Goal: Task Accomplishment & Management: Use online tool/utility

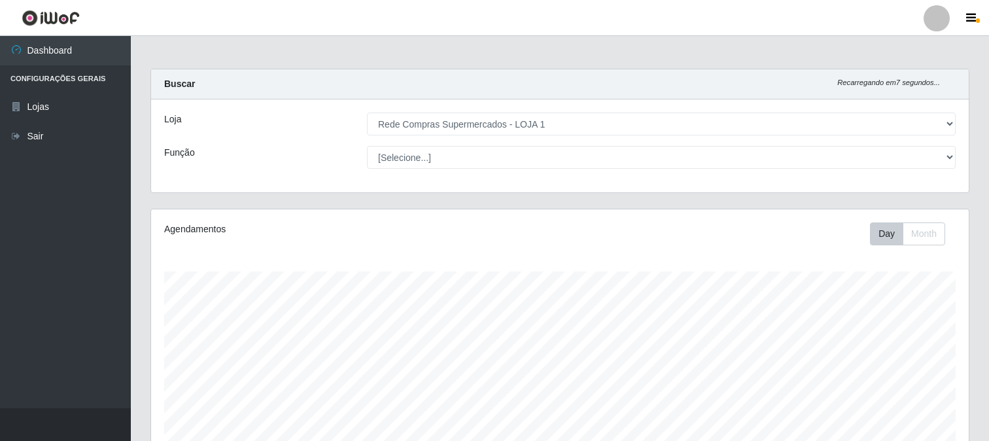
select select "158"
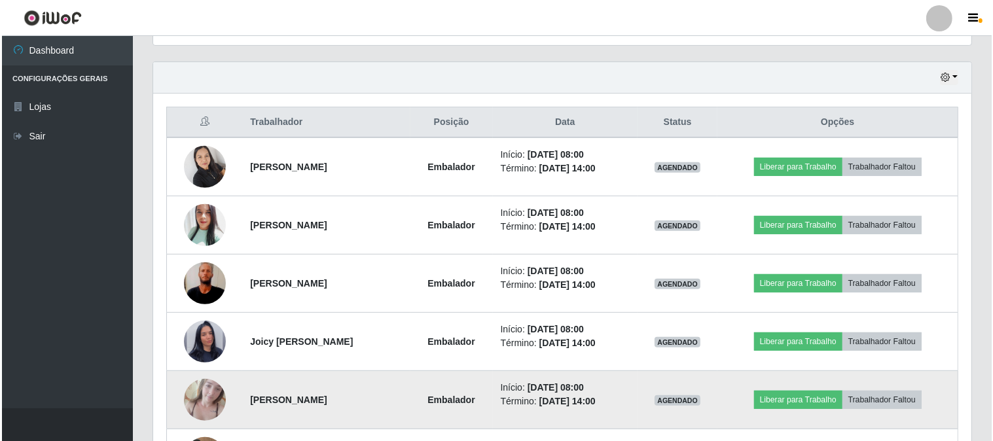
scroll to position [508, 0]
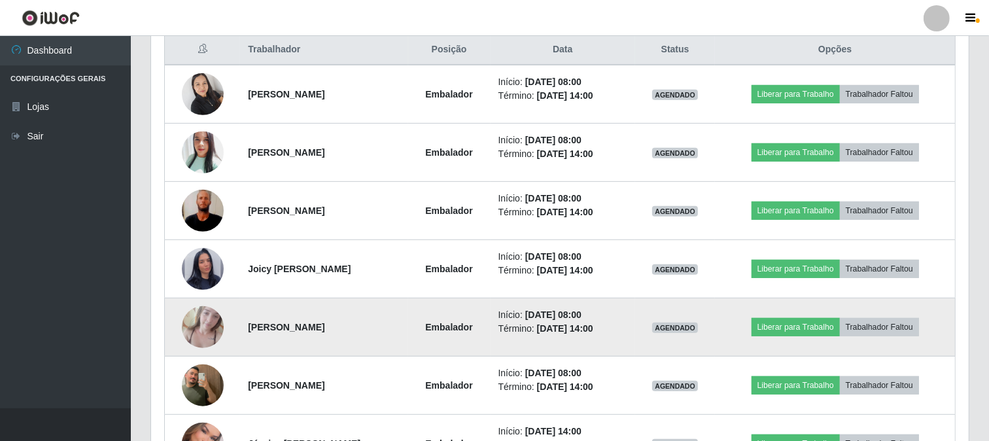
click at [205, 321] on img at bounding box center [203, 327] width 42 height 56
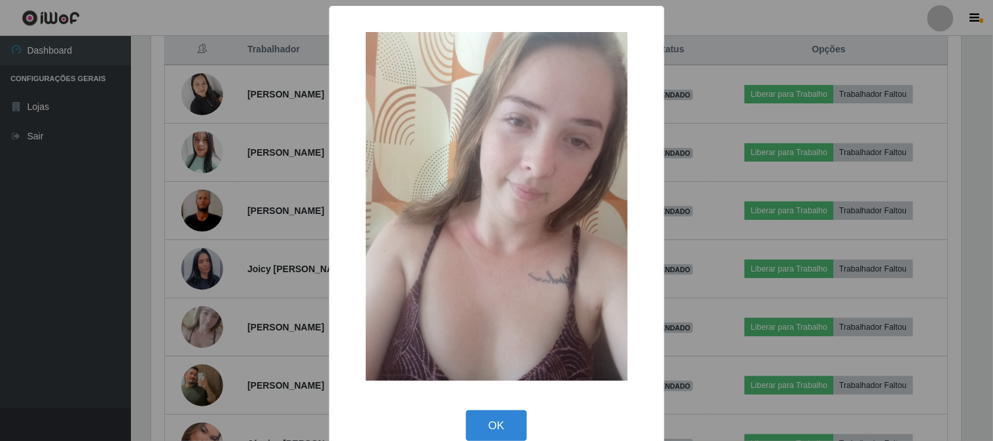
drag, startPoint x: 492, startPoint y: 417, endPoint x: 486, endPoint y: 413, distance: 7.6
click at [493, 417] on button "OK" at bounding box center [496, 425] width 61 height 31
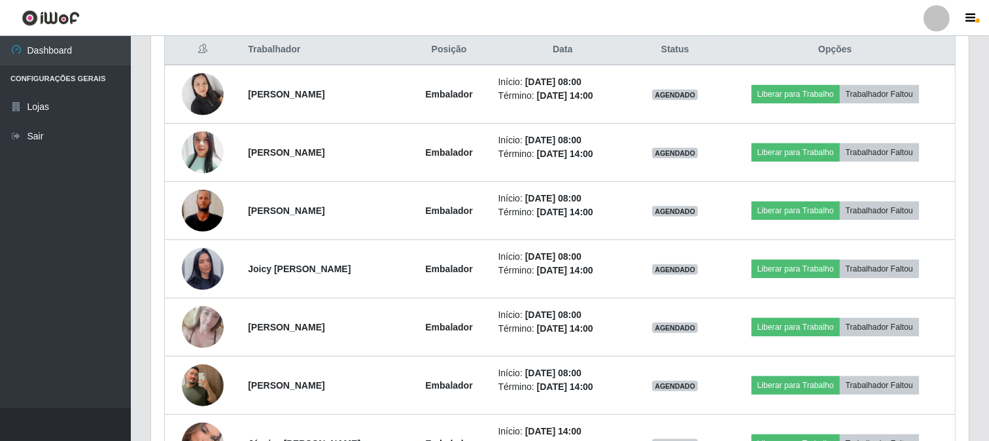
scroll to position [271, 818]
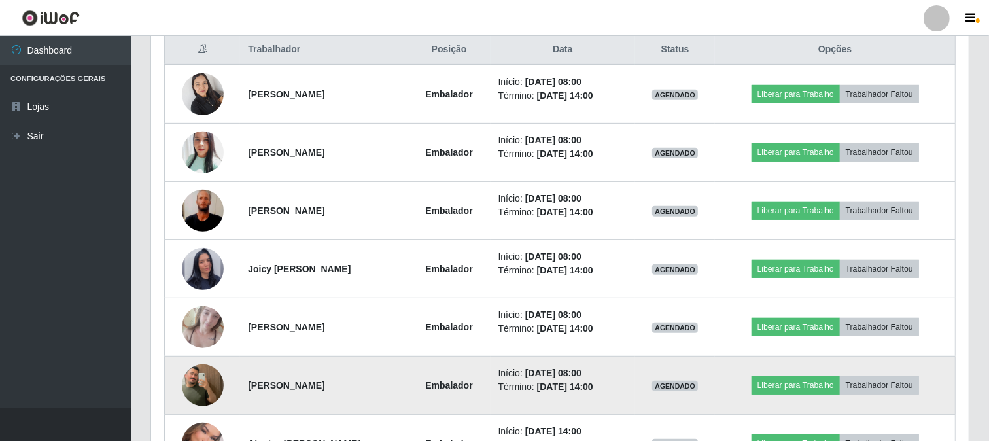
click at [200, 376] on img at bounding box center [203, 385] width 42 height 75
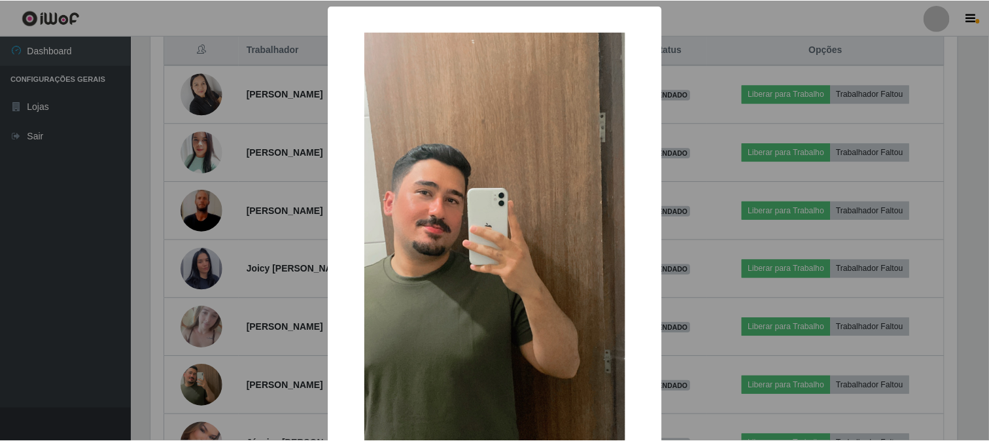
scroll to position [138, 0]
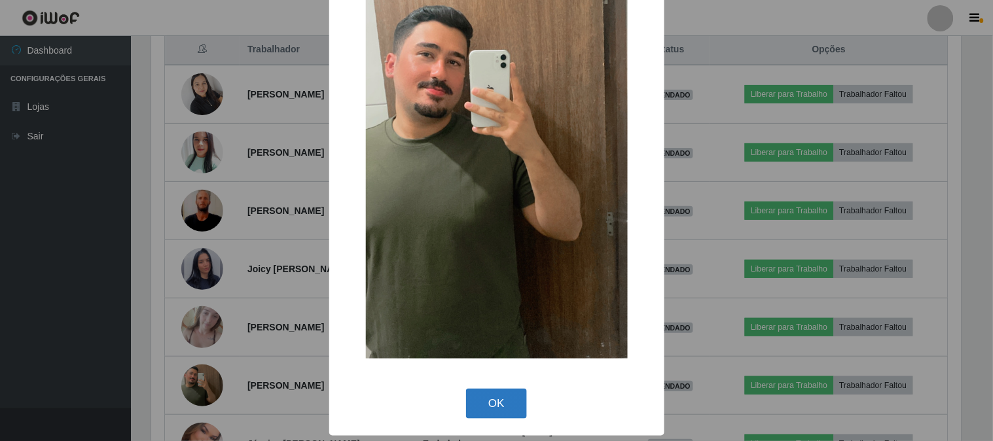
click at [495, 399] on button "OK" at bounding box center [496, 404] width 61 height 31
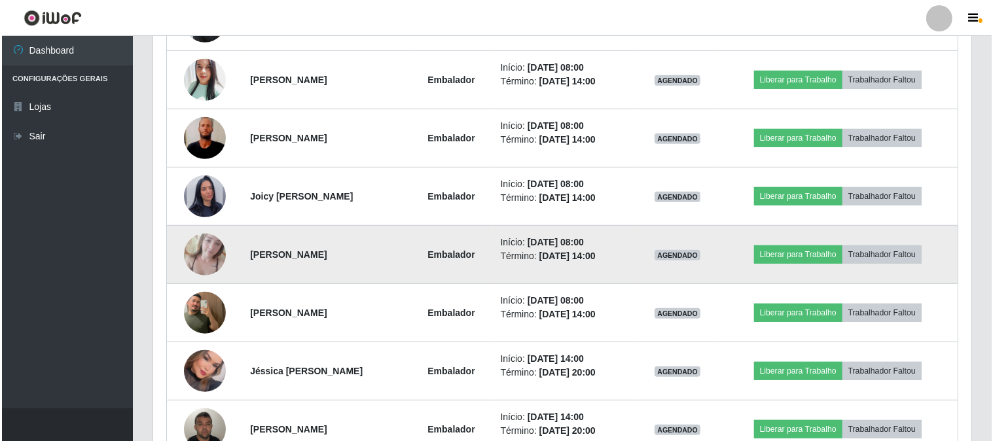
scroll to position [654, 0]
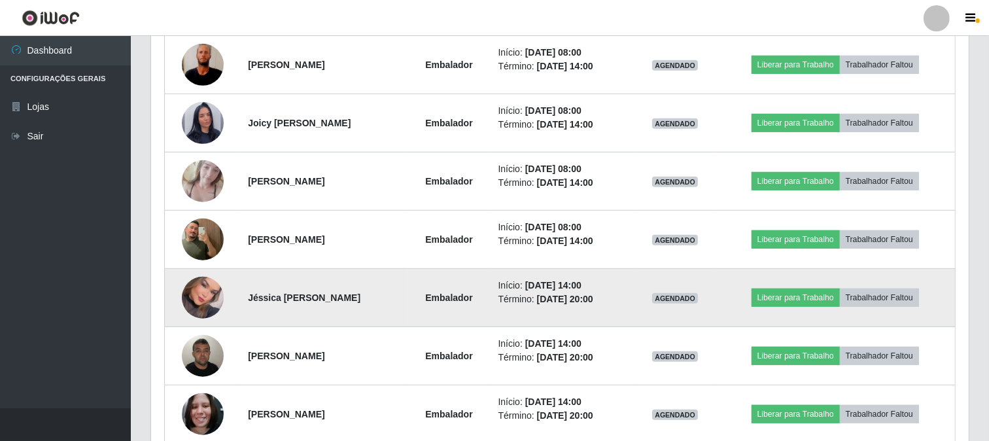
click at [204, 303] on img at bounding box center [203, 298] width 42 height 60
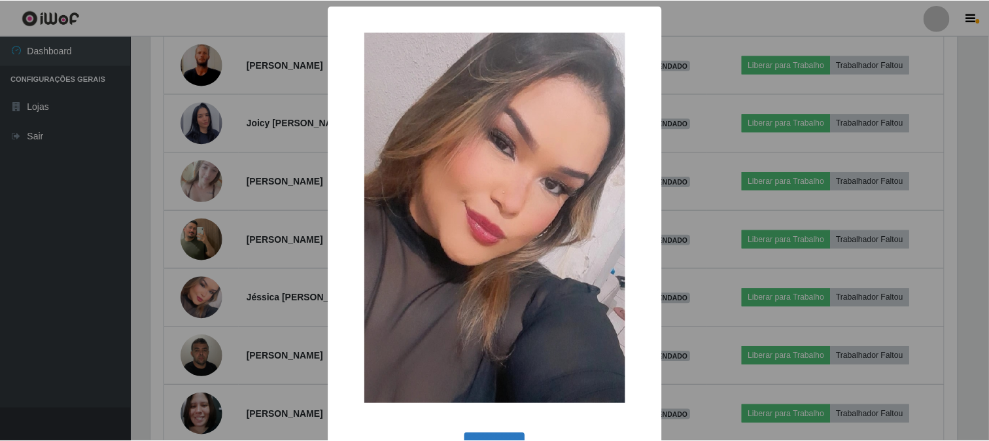
scroll to position [44, 0]
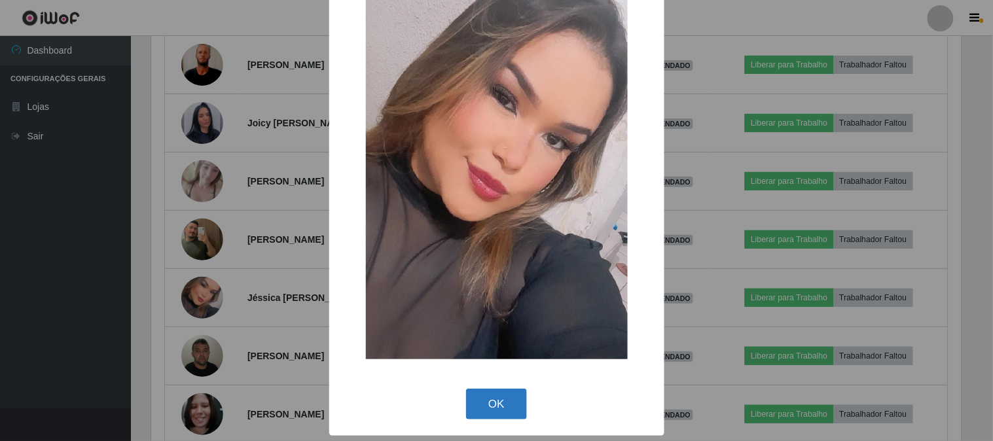
click at [485, 401] on button "OK" at bounding box center [496, 404] width 61 height 31
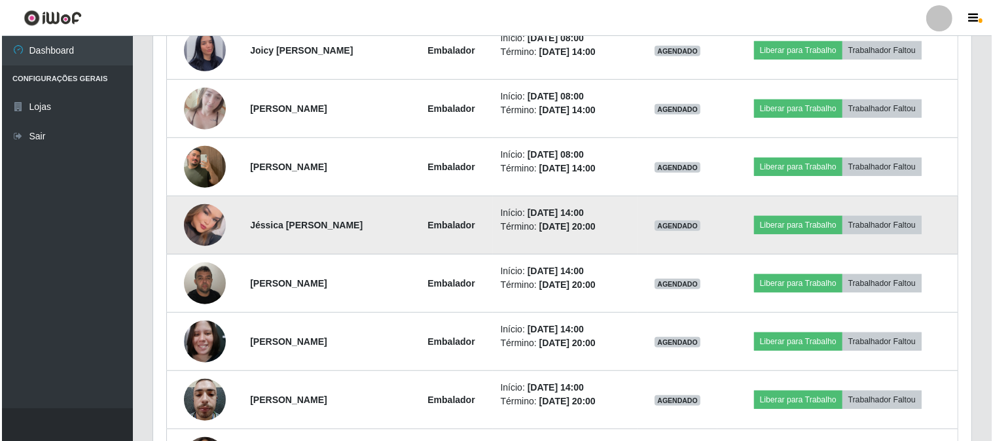
scroll to position [800, 0]
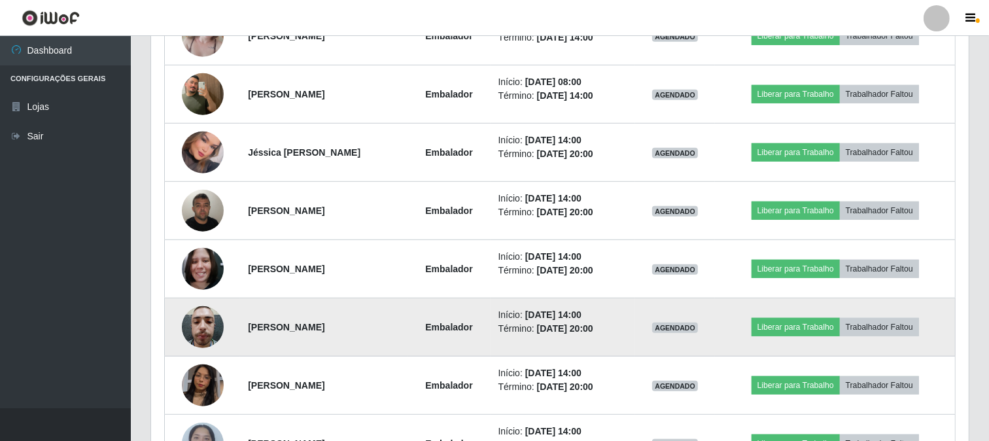
click at [199, 327] on img at bounding box center [203, 327] width 42 height 56
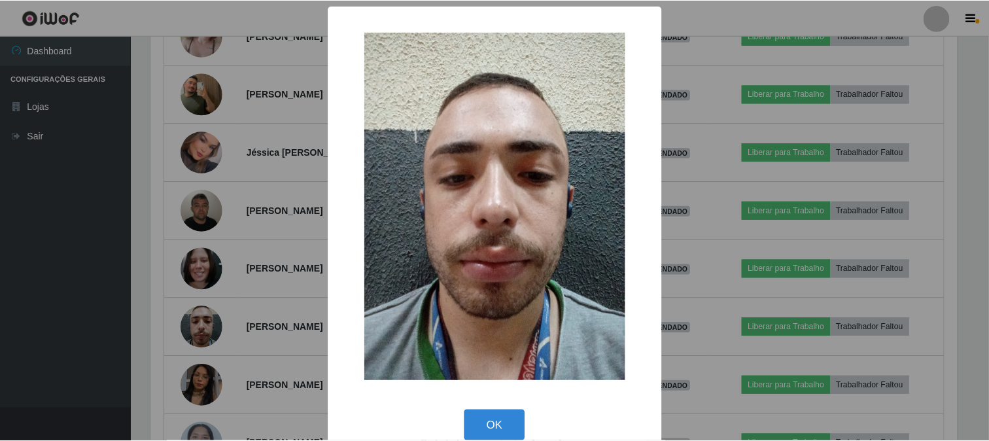
scroll to position [271, 809]
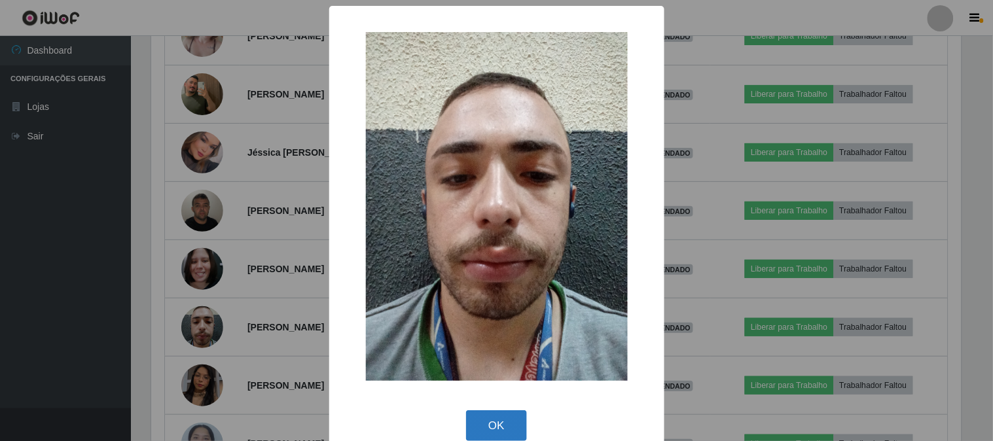
click at [491, 429] on button "OK" at bounding box center [496, 425] width 61 height 31
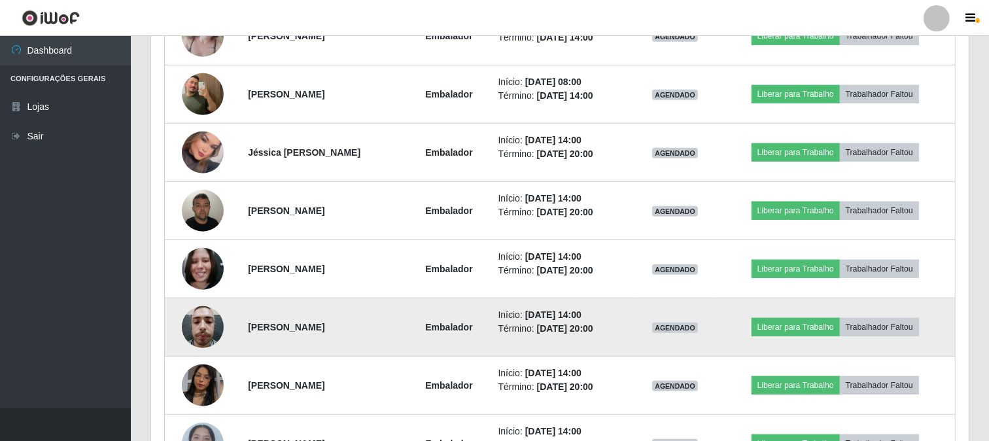
scroll to position [872, 0]
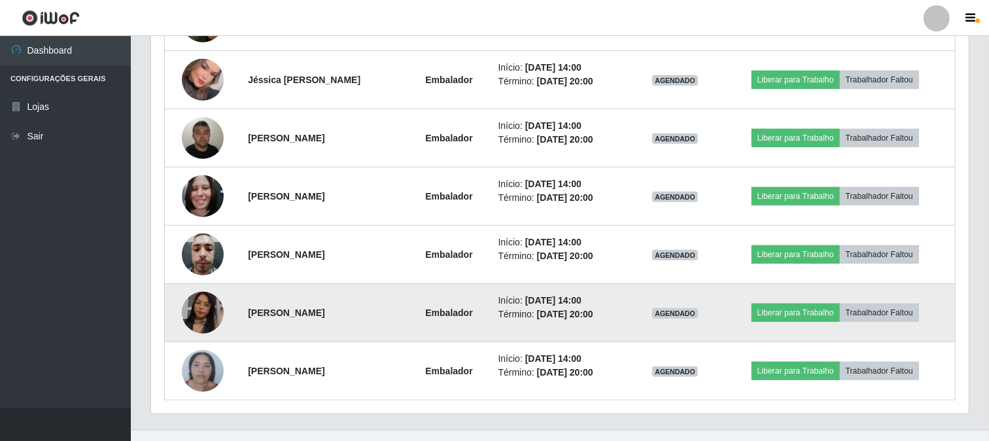
click at [194, 319] on img at bounding box center [203, 312] width 42 height 75
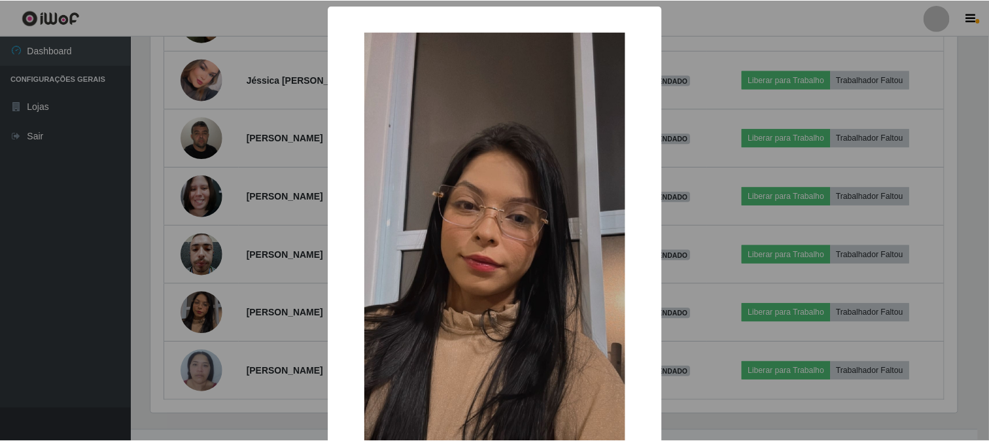
scroll to position [138, 0]
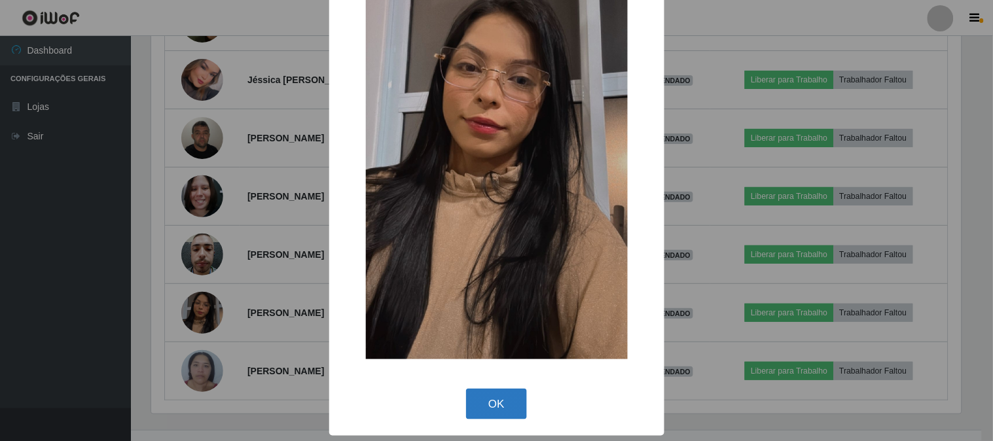
click at [482, 407] on button "OK" at bounding box center [496, 404] width 61 height 31
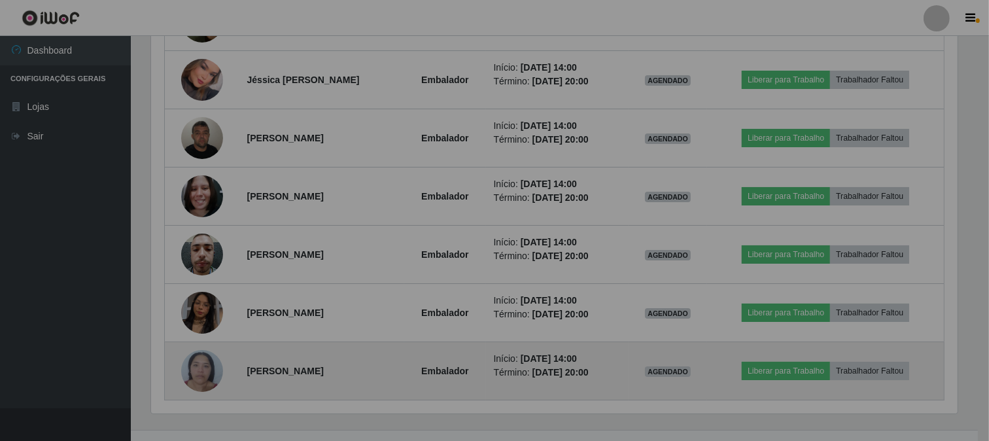
scroll to position [271, 818]
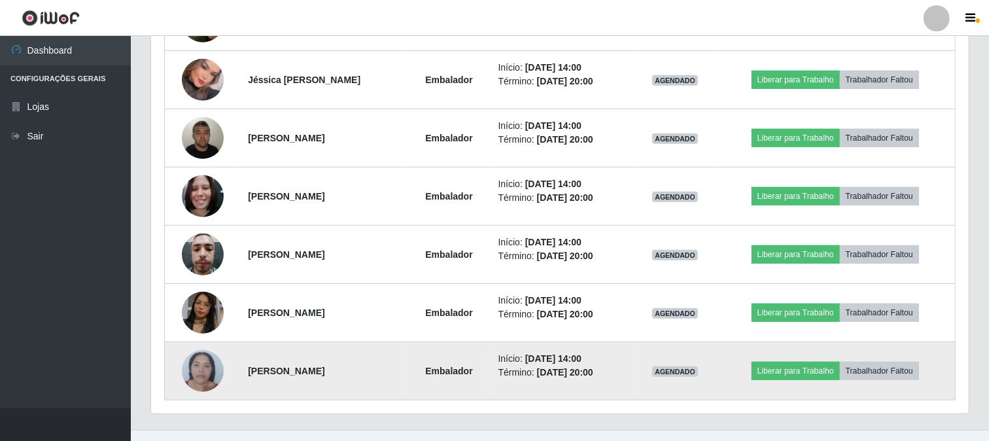
click at [200, 374] on img at bounding box center [203, 371] width 42 height 56
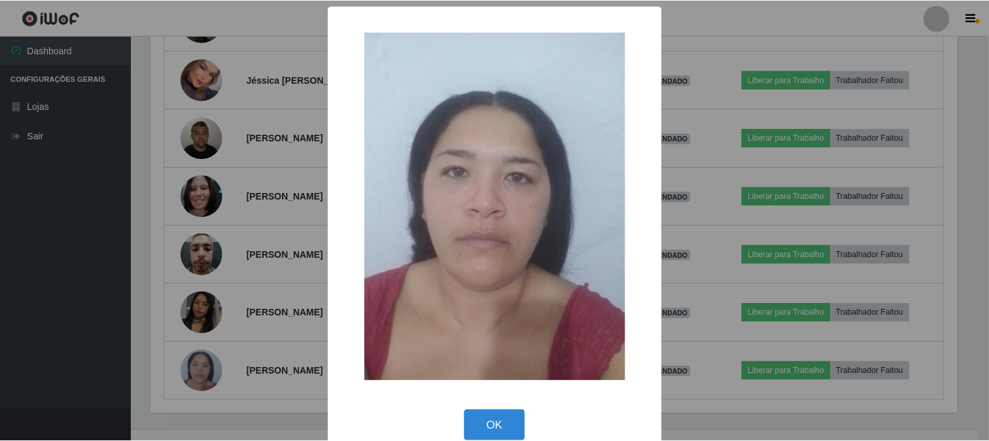
scroll to position [0, 0]
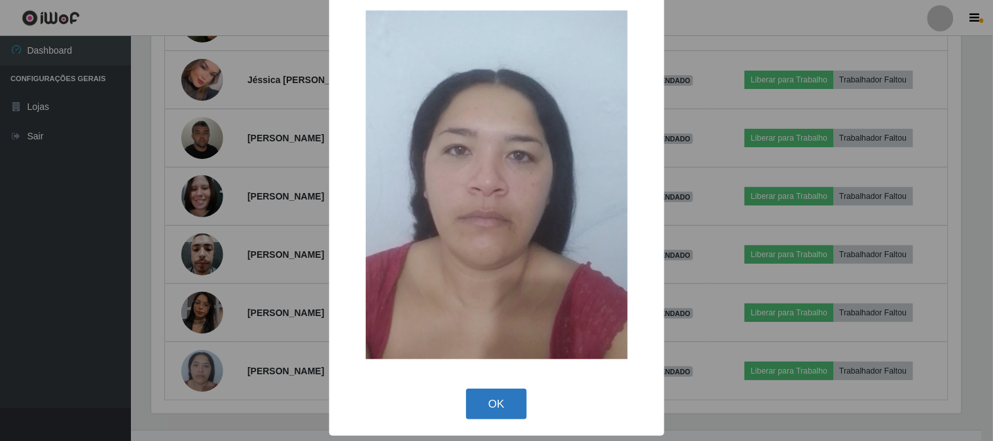
click at [493, 391] on button "OK" at bounding box center [496, 404] width 61 height 31
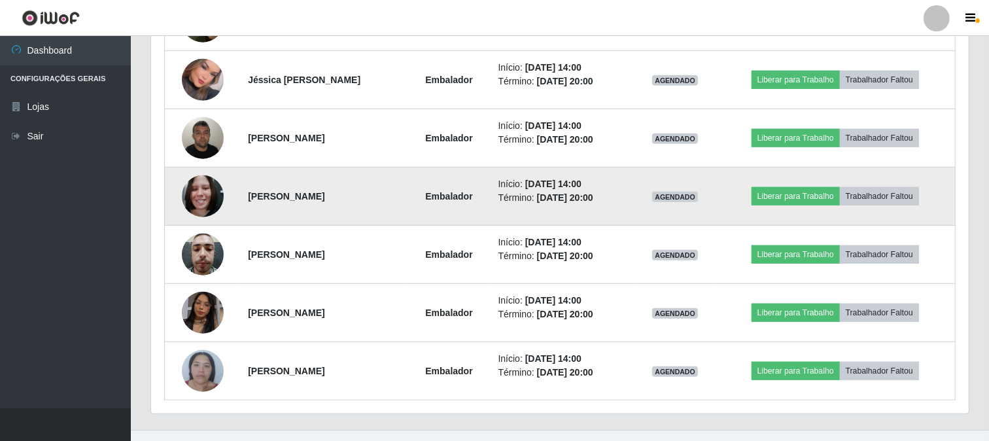
click at [204, 199] on img at bounding box center [203, 196] width 42 height 56
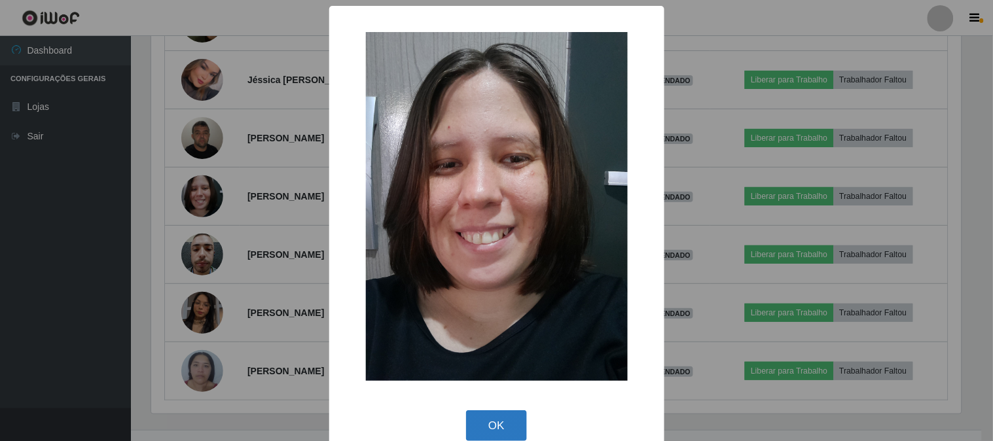
click at [491, 425] on button "OK" at bounding box center [496, 425] width 61 height 31
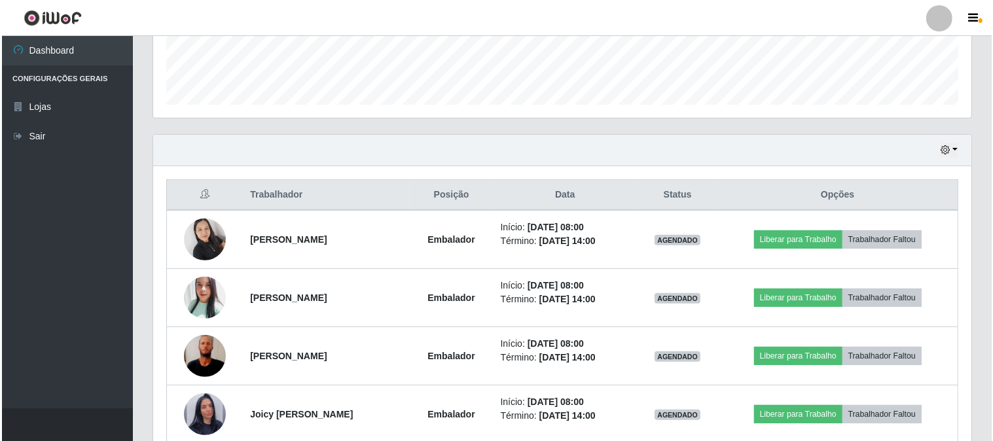
scroll to position [508, 0]
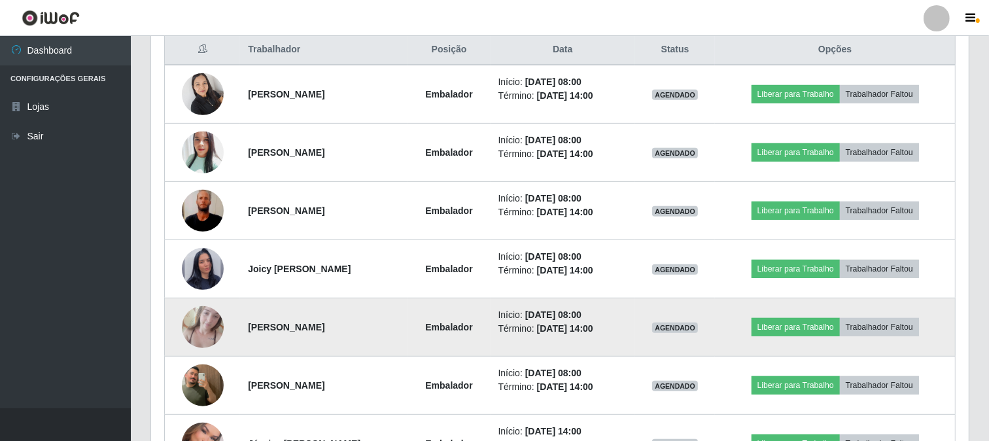
click at [200, 328] on img at bounding box center [203, 327] width 42 height 56
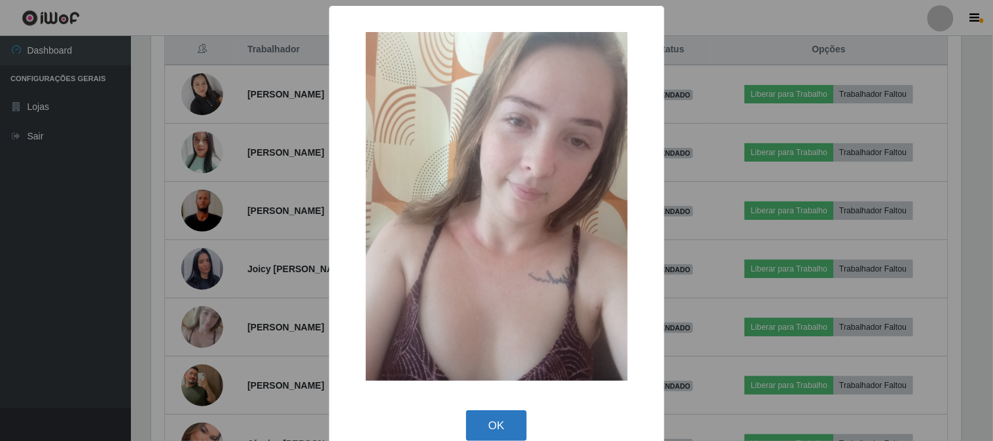
click at [491, 422] on button "OK" at bounding box center [496, 425] width 61 height 31
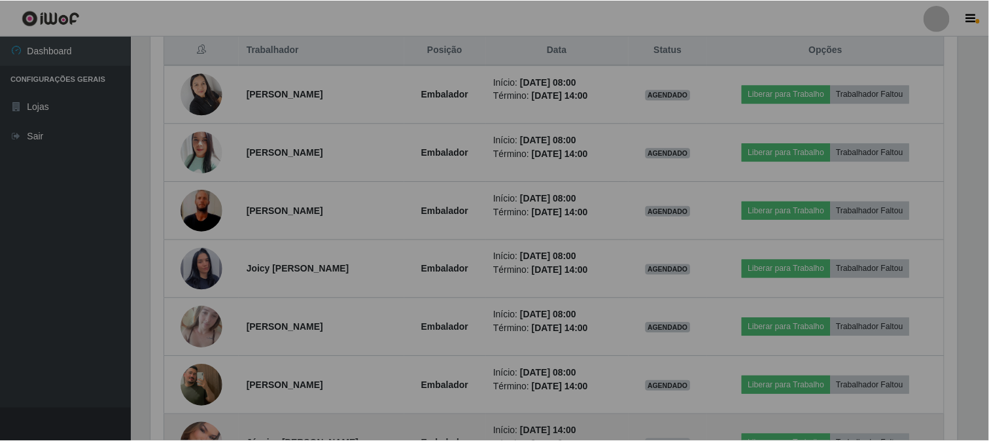
scroll to position [271, 818]
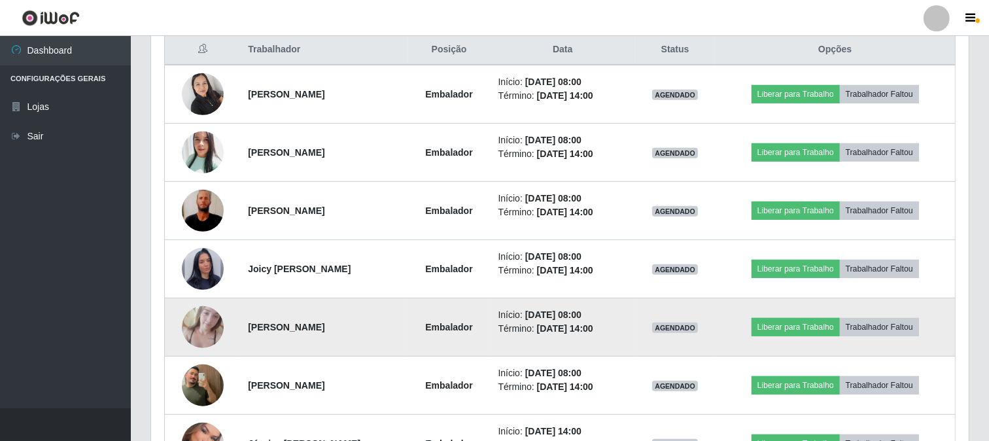
drag, startPoint x: 625, startPoint y: 325, endPoint x: 607, endPoint y: 332, distance: 18.8
click at [594, 332] on time "[DATE] 14:00" at bounding box center [565, 328] width 56 height 10
click at [594, 334] on time "[DATE] 14:00" at bounding box center [565, 328] width 56 height 10
click at [618, 346] on td "Início: [DATE] 08:00 Término: [DATE] 14:00" at bounding box center [563, 327] width 145 height 58
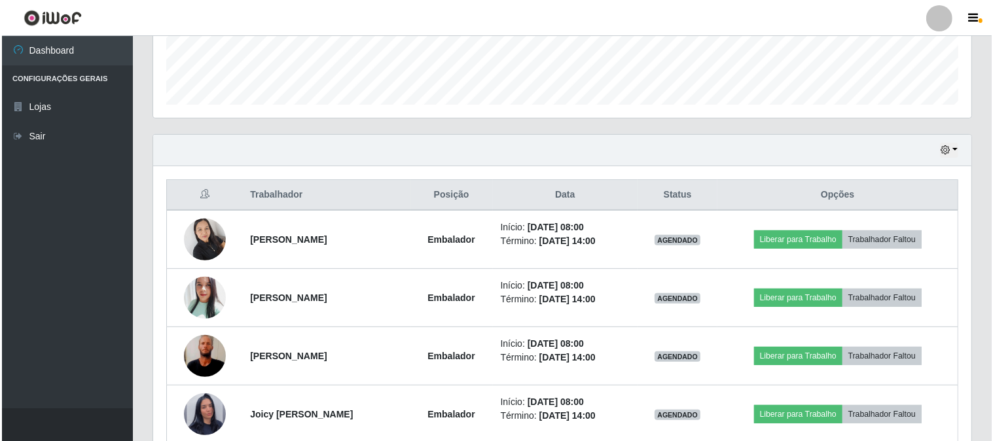
scroll to position [581, 0]
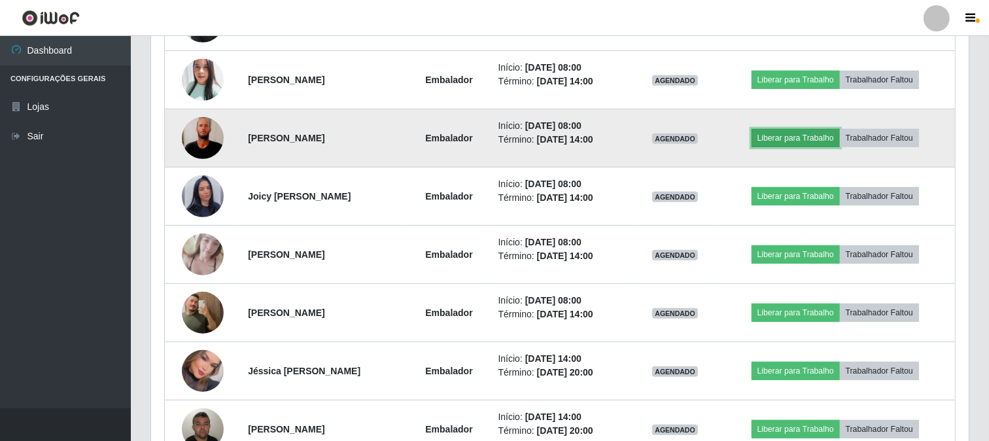
click at [804, 141] on button "Liberar para Trabalho" at bounding box center [796, 138] width 88 height 18
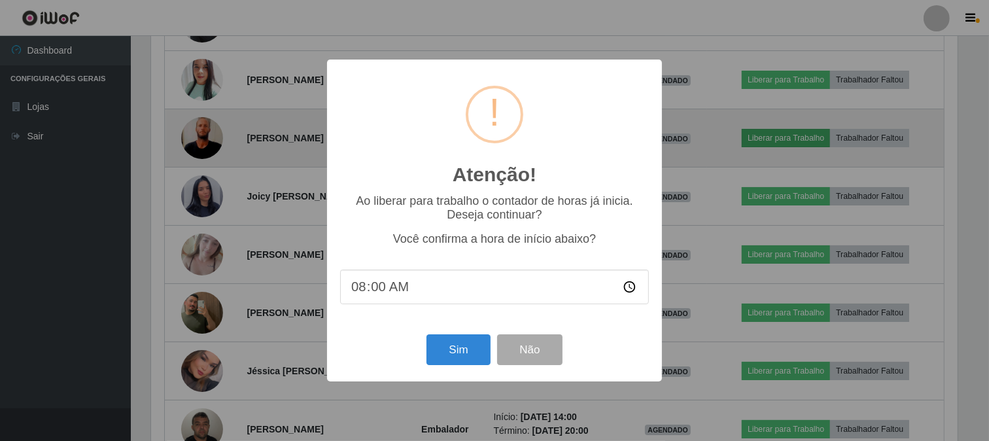
scroll to position [271, 809]
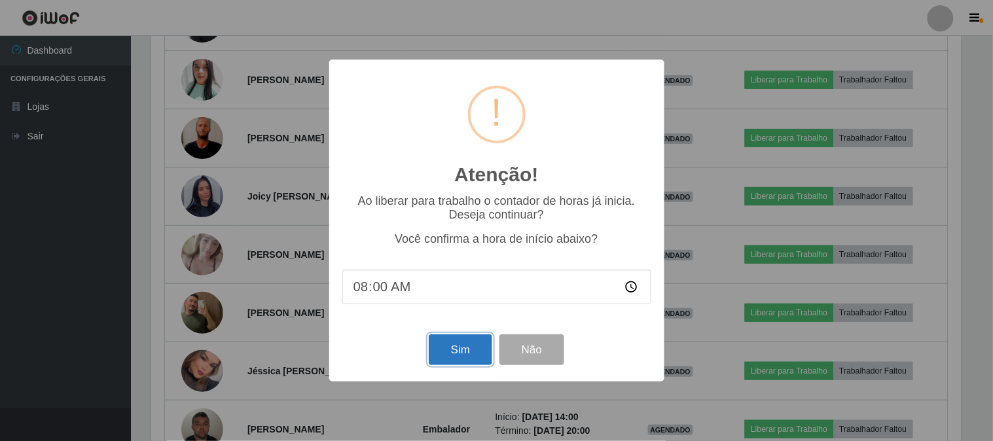
click at [450, 361] on button "Sim" at bounding box center [460, 349] width 63 height 31
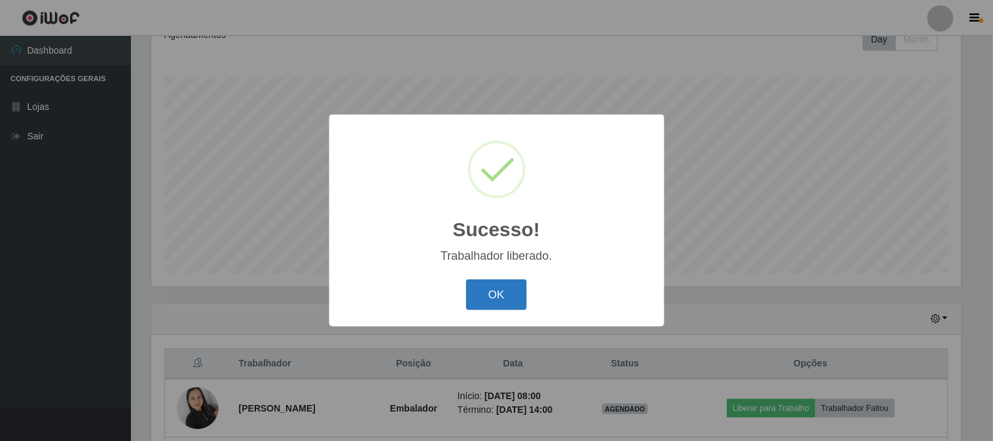
click at [504, 286] on button "OK" at bounding box center [496, 294] width 61 height 31
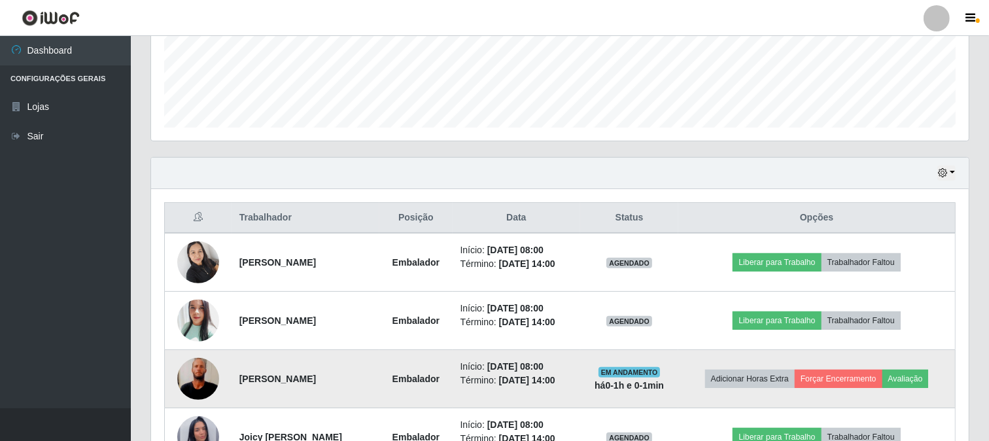
scroll to position [413, 0]
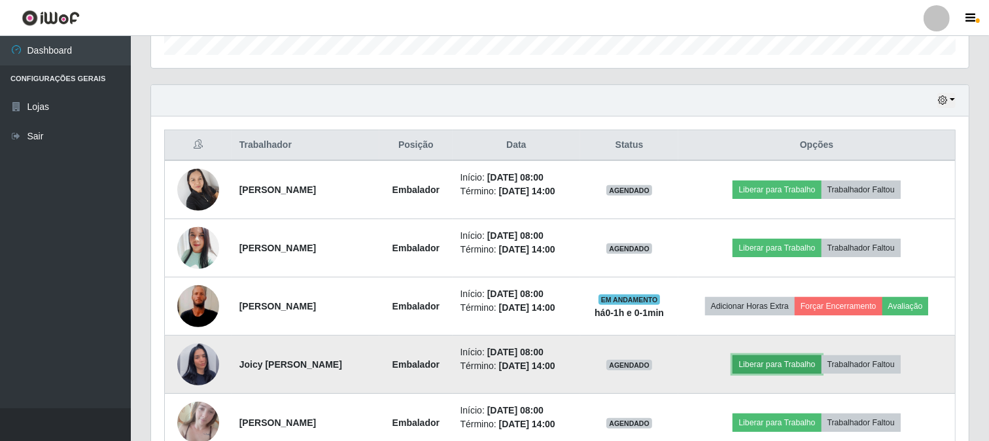
click at [772, 370] on button "Liberar para Trabalho" at bounding box center [777, 364] width 88 height 18
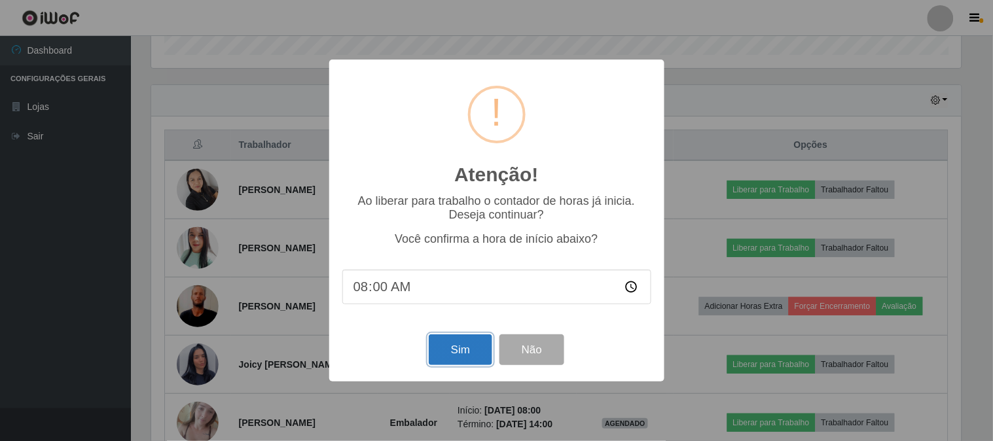
click at [482, 364] on button "Sim" at bounding box center [460, 349] width 63 height 31
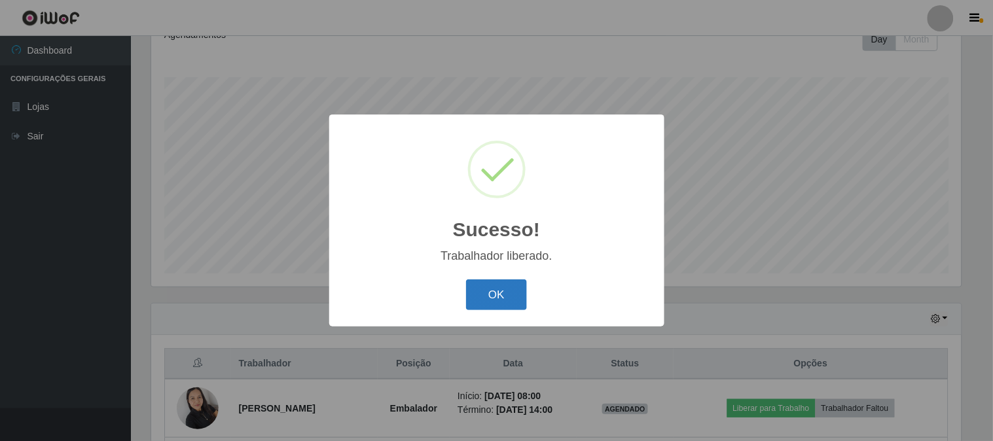
click at [506, 302] on button "OK" at bounding box center [496, 294] width 61 height 31
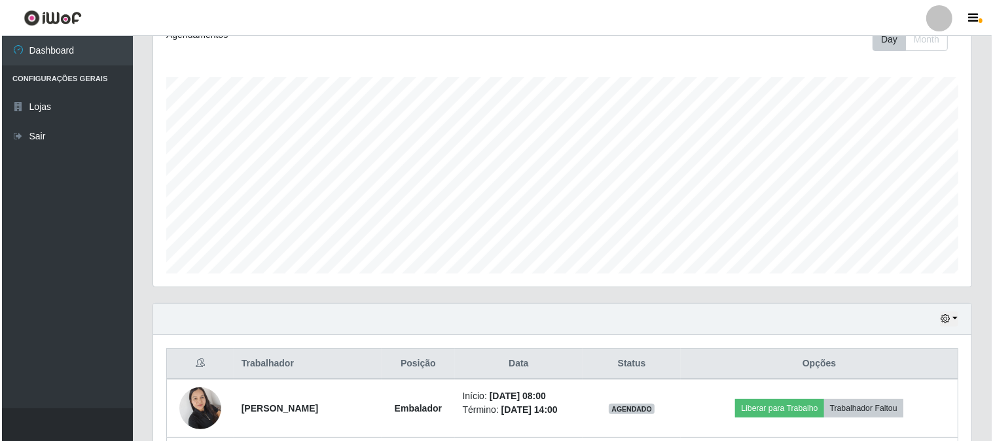
scroll to position [340, 0]
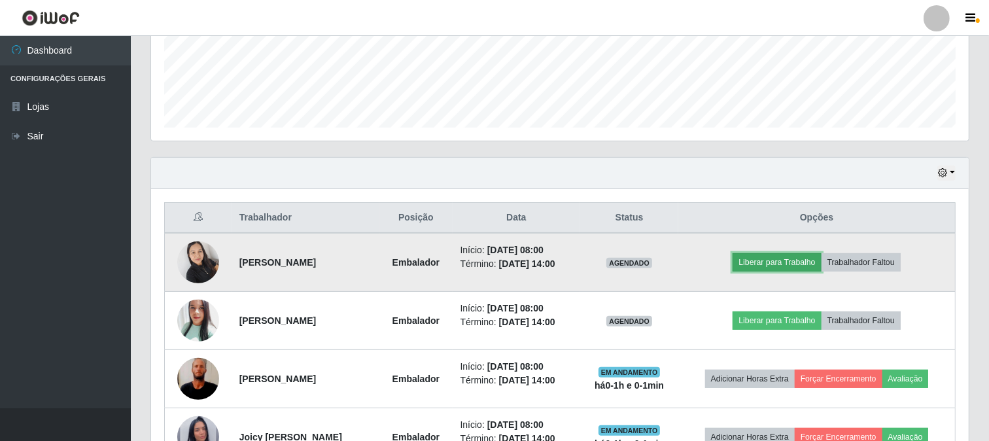
click at [779, 266] on button "Liberar para Trabalho" at bounding box center [777, 262] width 88 height 18
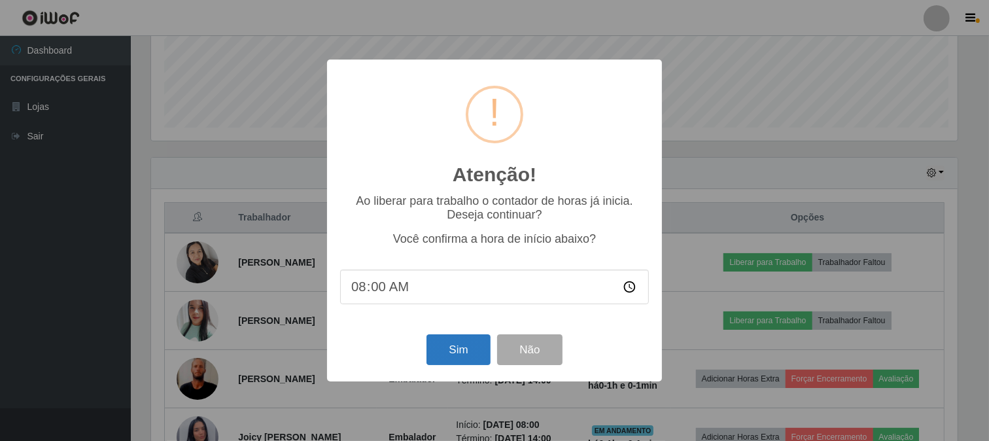
scroll to position [271, 809]
click at [470, 354] on button "Sim" at bounding box center [460, 349] width 63 height 31
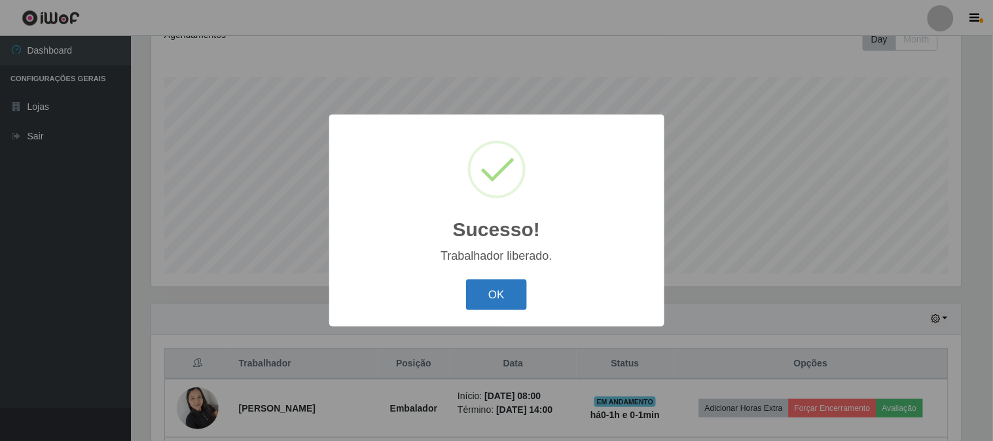
click at [499, 293] on button "OK" at bounding box center [496, 294] width 61 height 31
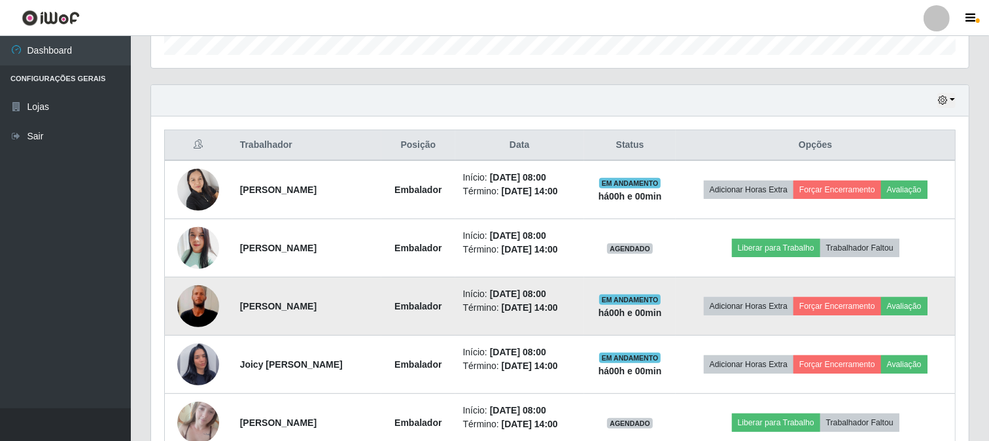
scroll to position [486, 0]
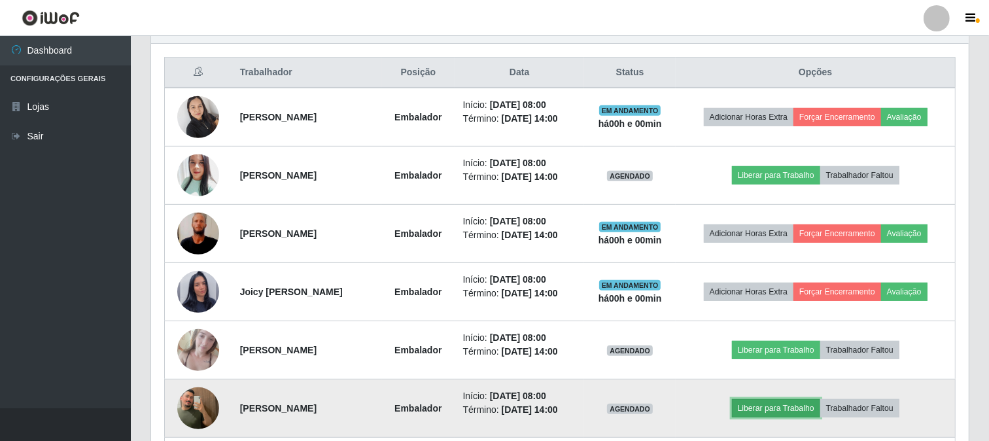
click at [781, 400] on button "Liberar para Trabalho" at bounding box center [776, 408] width 88 height 18
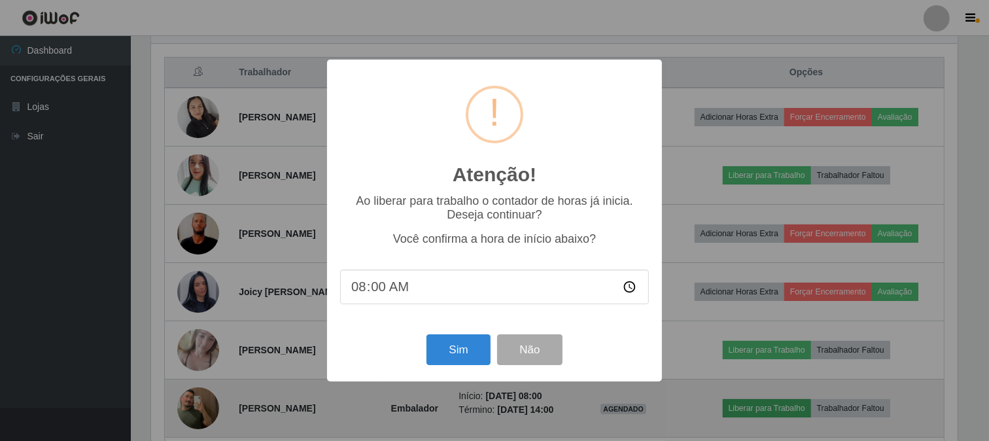
scroll to position [271, 809]
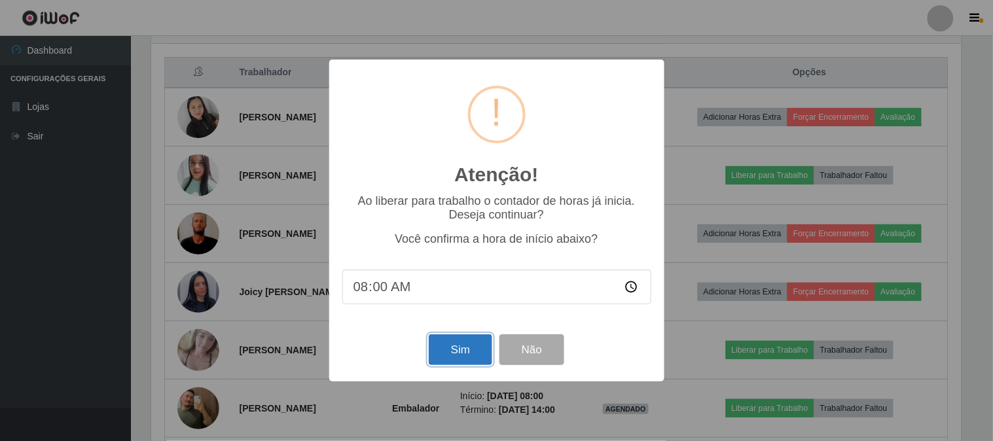
click at [448, 358] on button "Sim" at bounding box center [460, 349] width 63 height 31
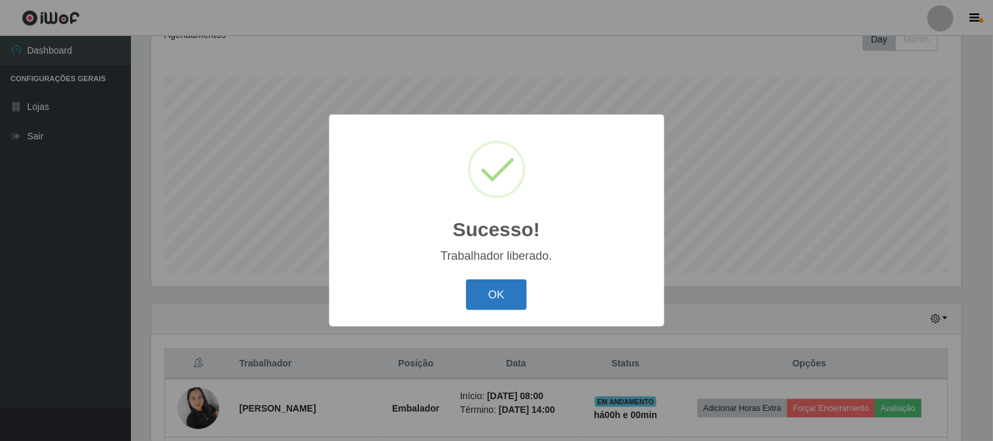
click at [516, 294] on button "OK" at bounding box center [496, 294] width 61 height 31
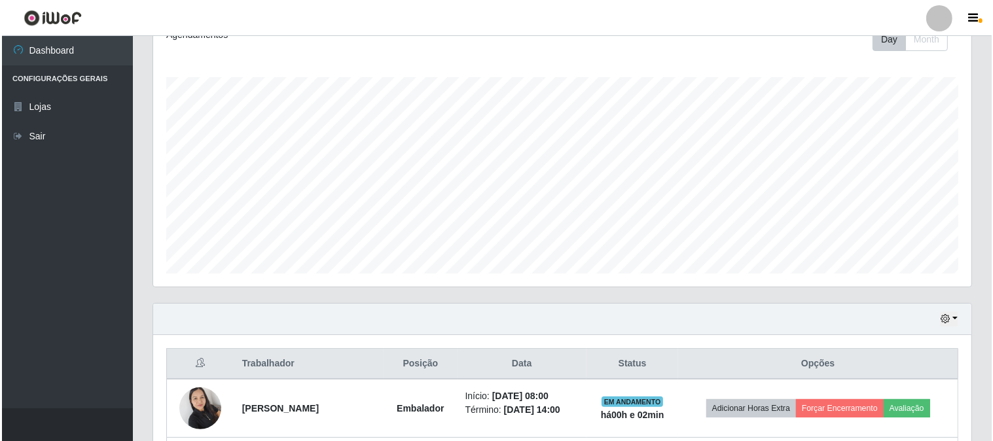
scroll to position [413, 0]
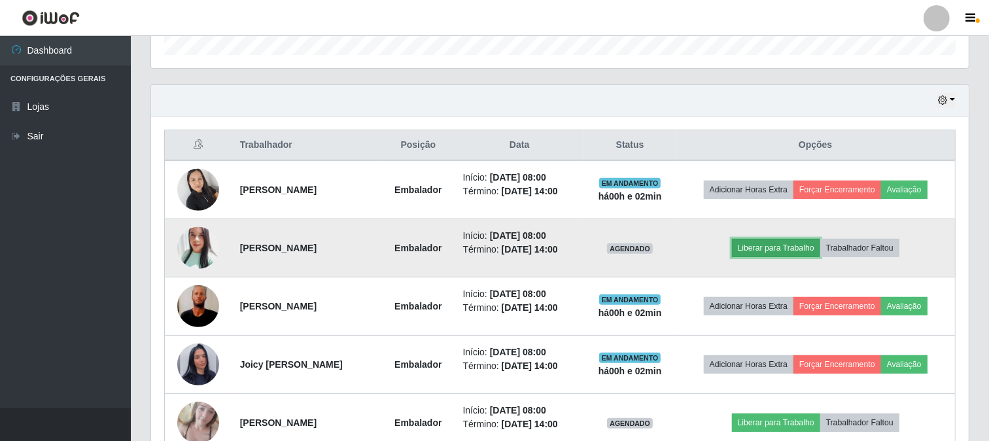
click at [795, 245] on button "Liberar para Trabalho" at bounding box center [776, 248] width 88 height 18
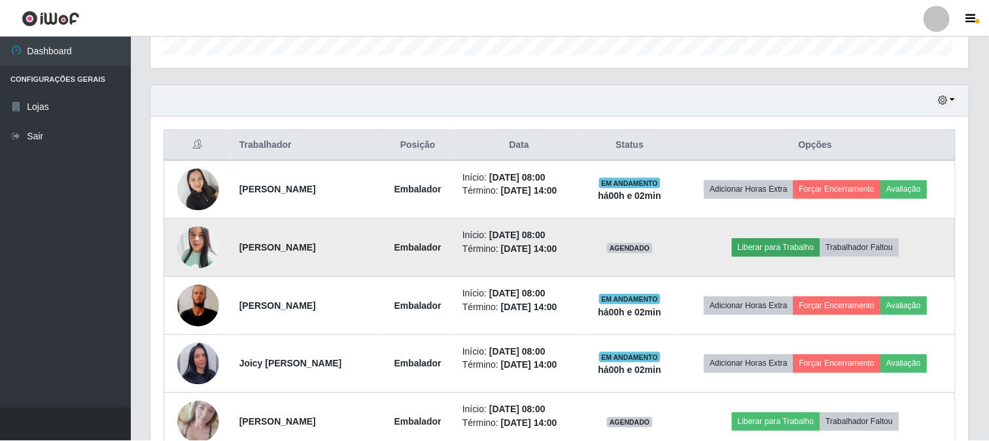
scroll to position [271, 809]
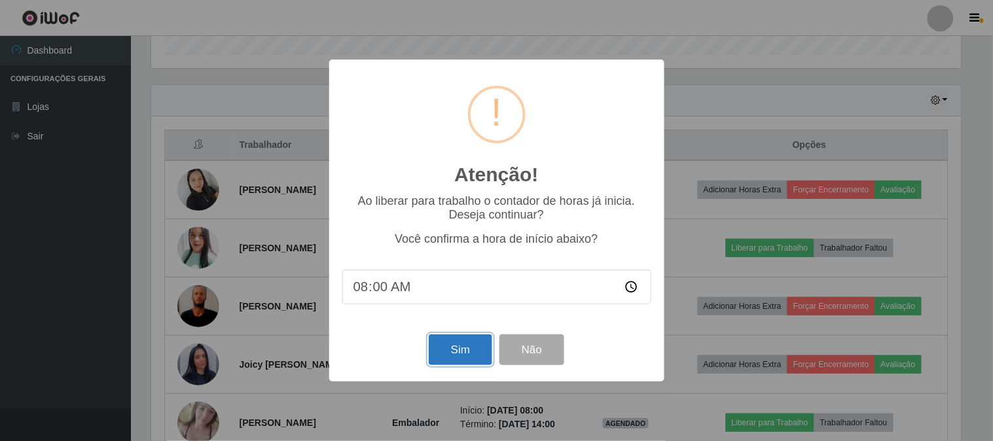
click at [463, 353] on button "Sim" at bounding box center [460, 349] width 63 height 31
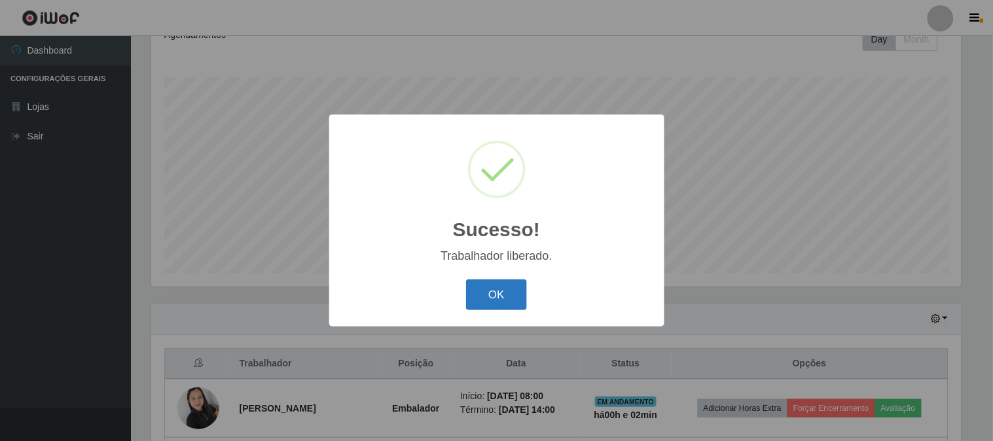
click at [494, 292] on button "OK" at bounding box center [496, 294] width 61 height 31
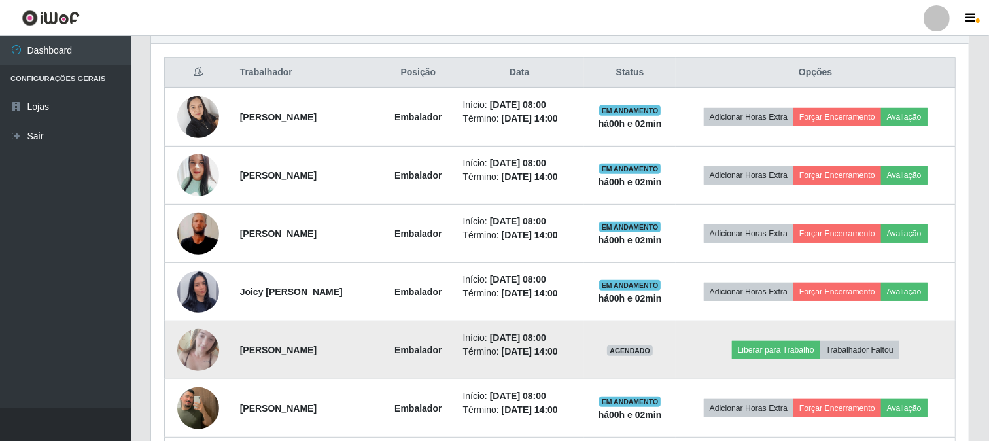
scroll to position [558, 0]
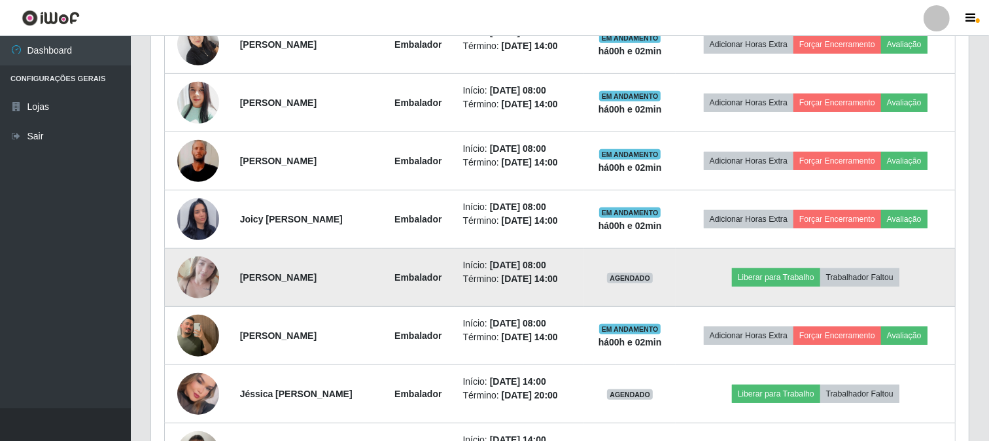
click at [198, 274] on img at bounding box center [198, 277] width 42 height 56
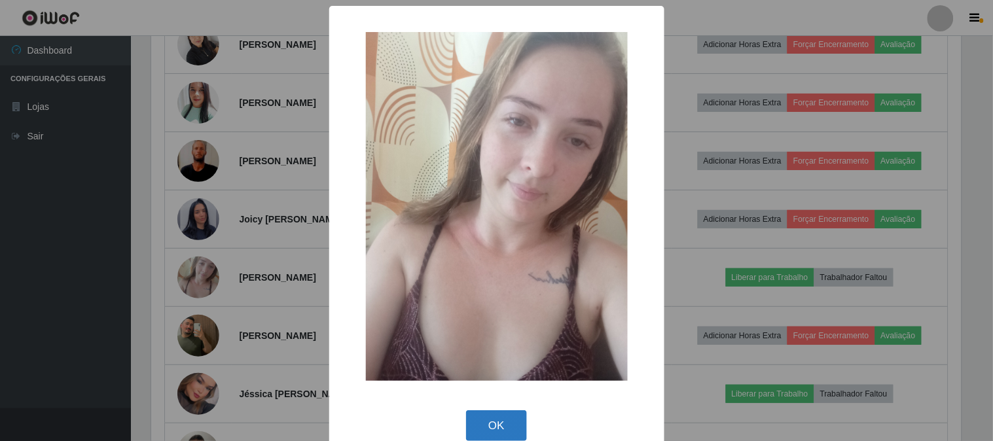
click at [499, 423] on button "OK" at bounding box center [496, 425] width 61 height 31
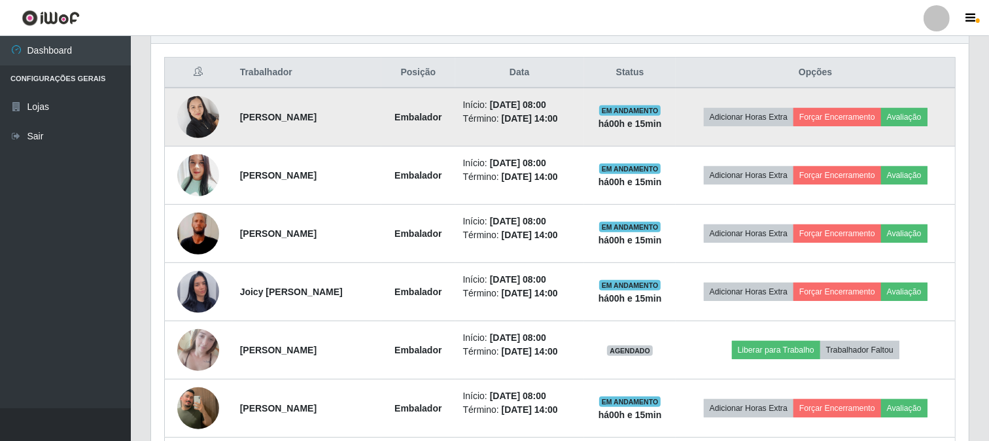
scroll to position [558, 0]
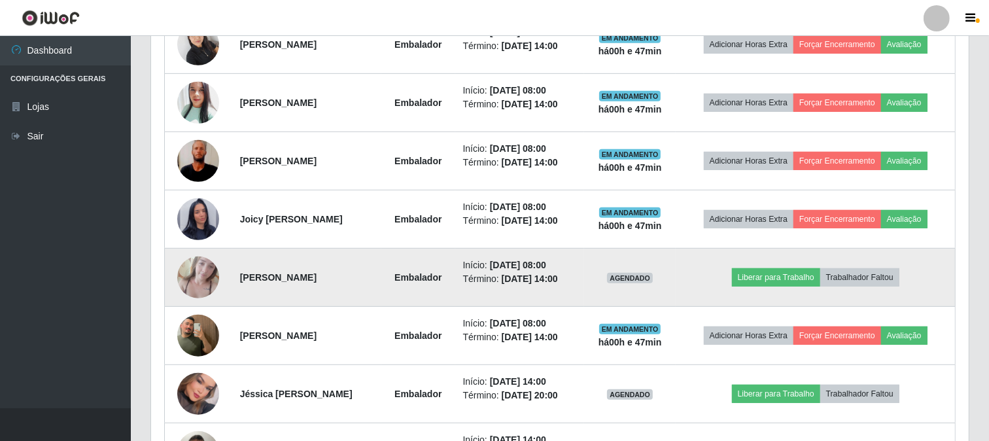
click at [202, 270] on img at bounding box center [198, 277] width 42 height 56
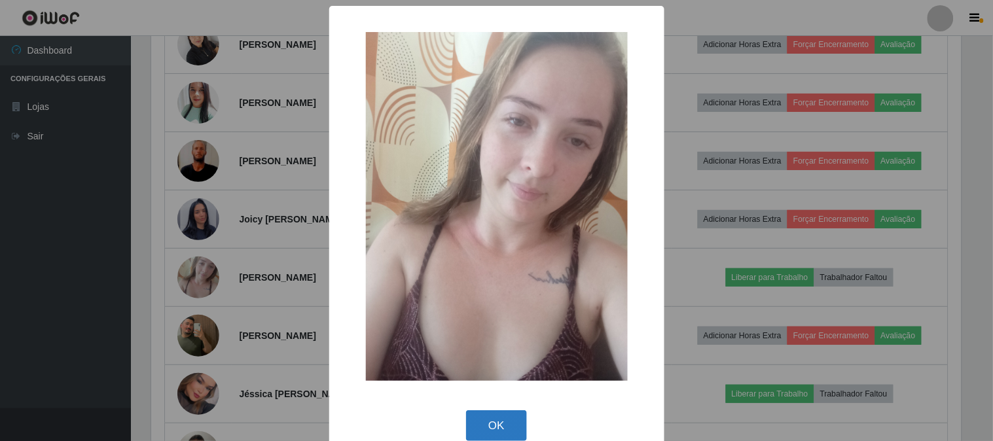
click at [493, 419] on button "OK" at bounding box center [496, 425] width 61 height 31
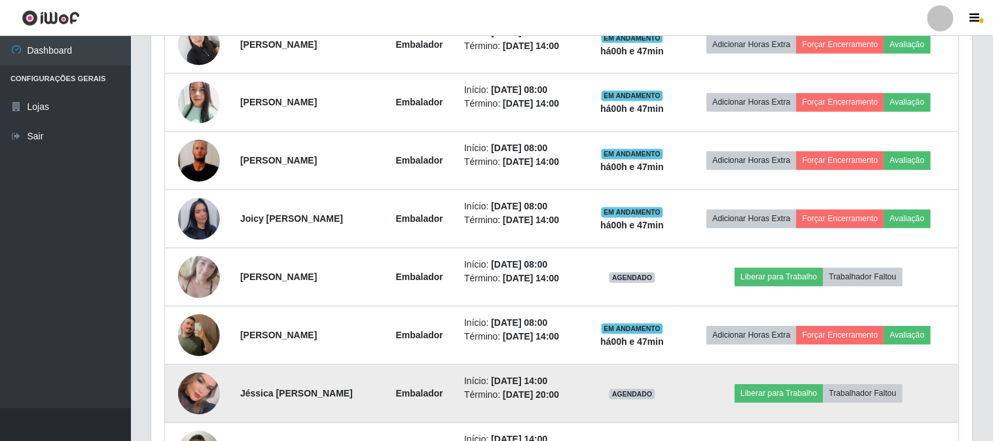
scroll to position [271, 818]
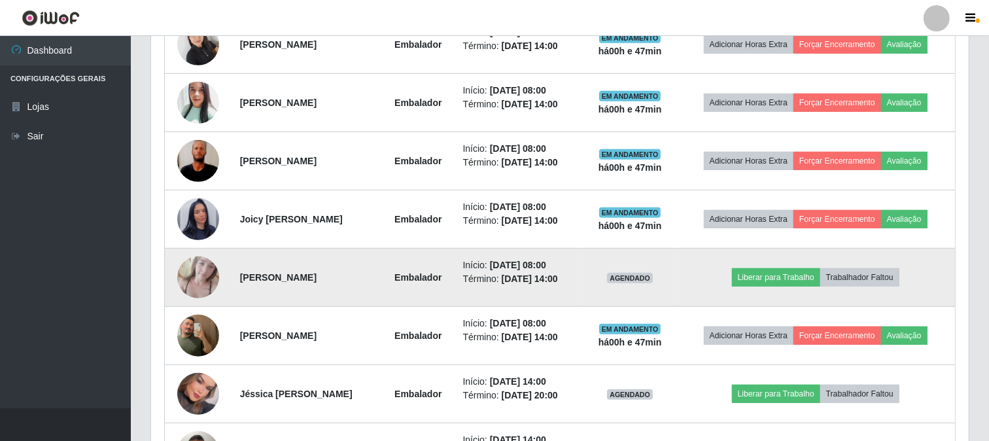
click at [198, 280] on img at bounding box center [198, 277] width 42 height 56
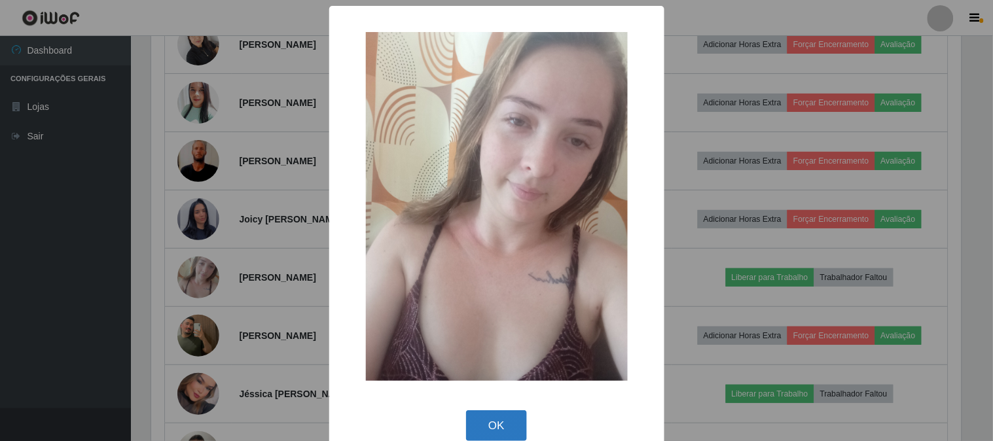
click at [486, 427] on button "OK" at bounding box center [496, 425] width 61 height 31
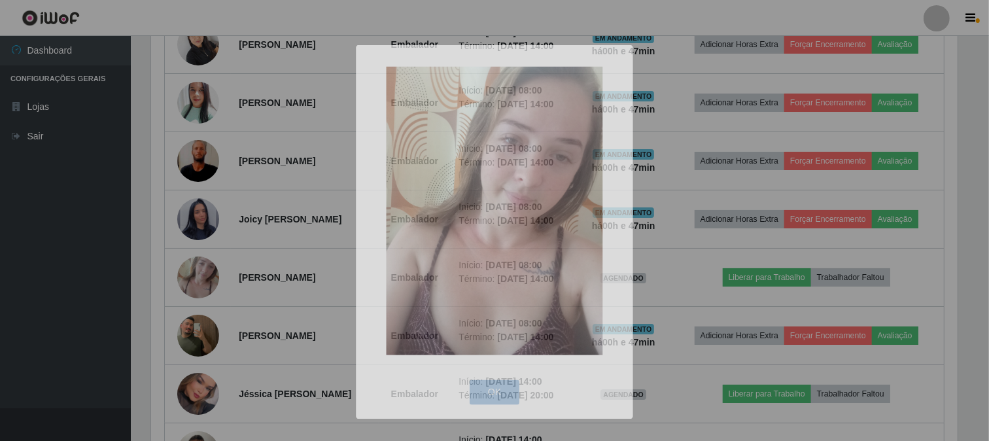
scroll to position [271, 818]
